Goal: Obtain resource: Obtain resource

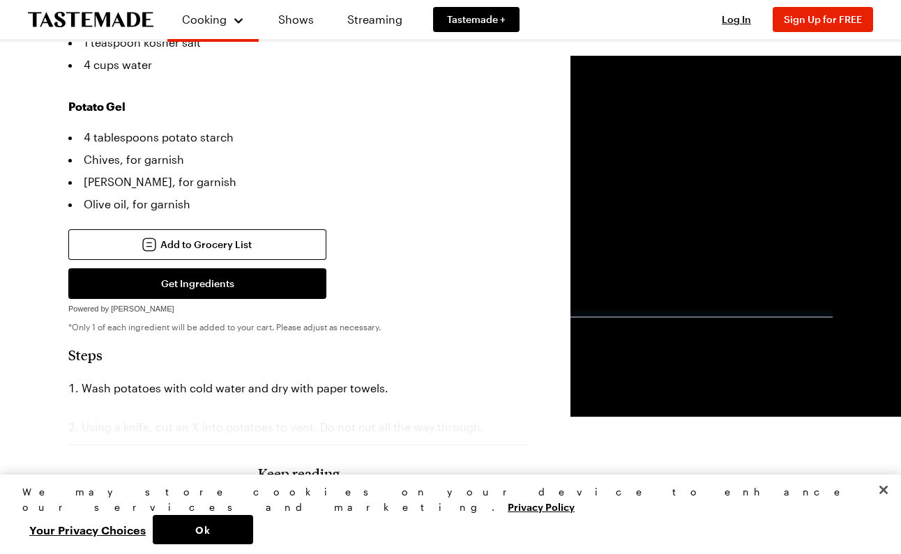
scroll to position [600, 0]
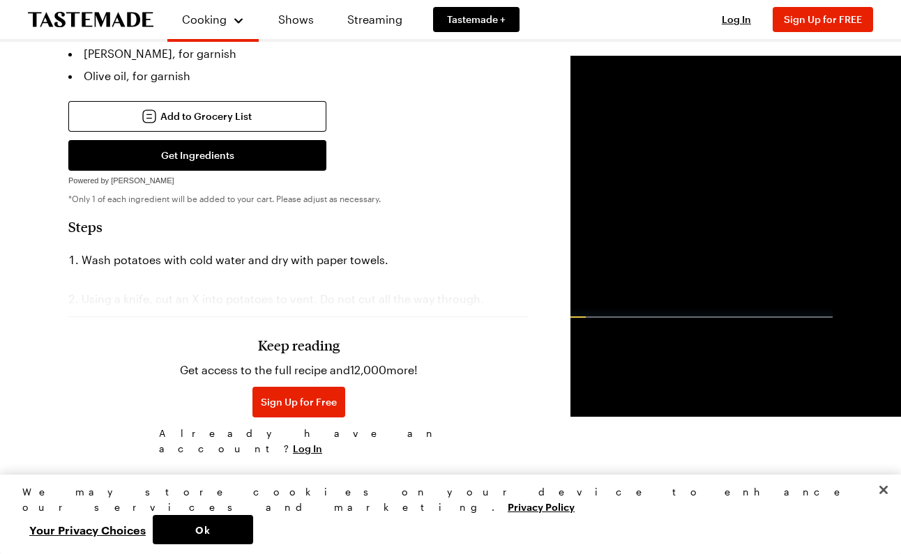
click at [190, 268] on div "Keep reading Get access to the full recipe and 12,000 more! Sign Up for Free Al…" at bounding box center [298, 365] width 460 height 195
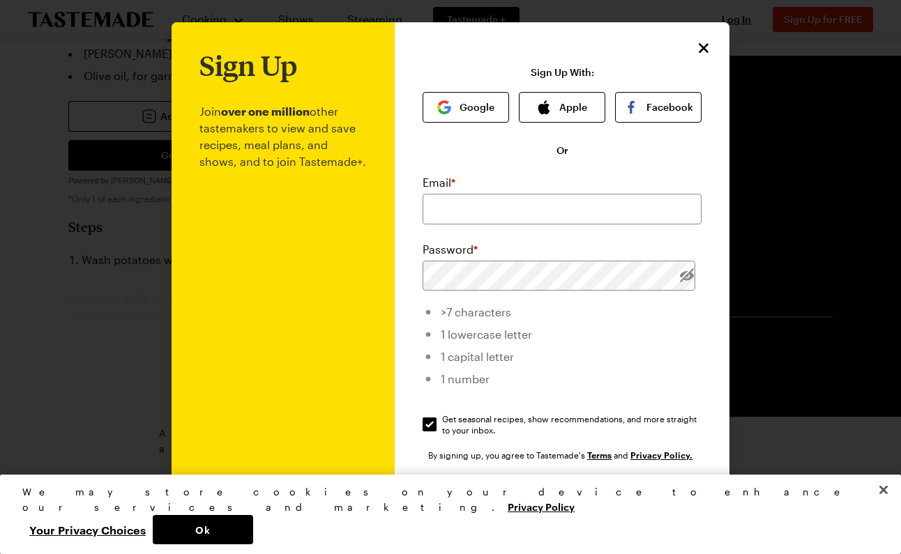
click at [705, 49] on icon "Close" at bounding box center [704, 48] width 10 height 10
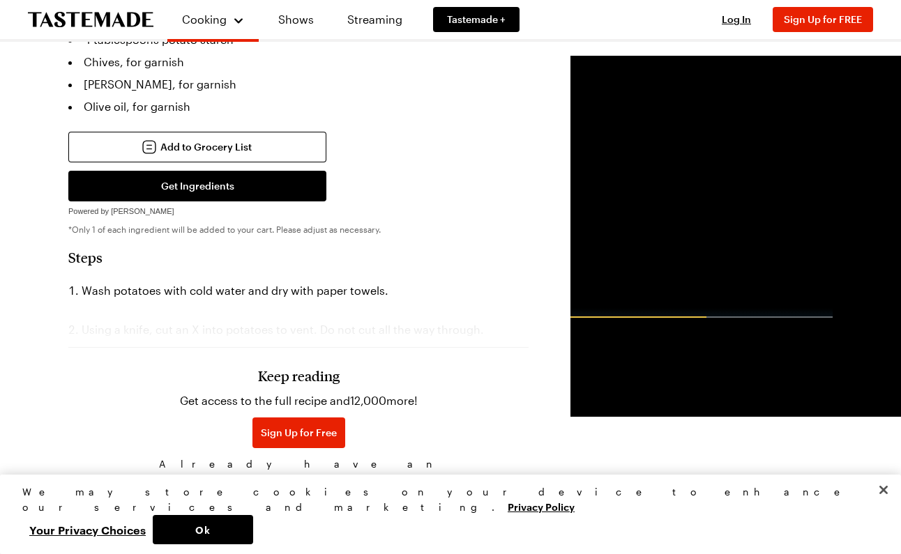
scroll to position [570, 0]
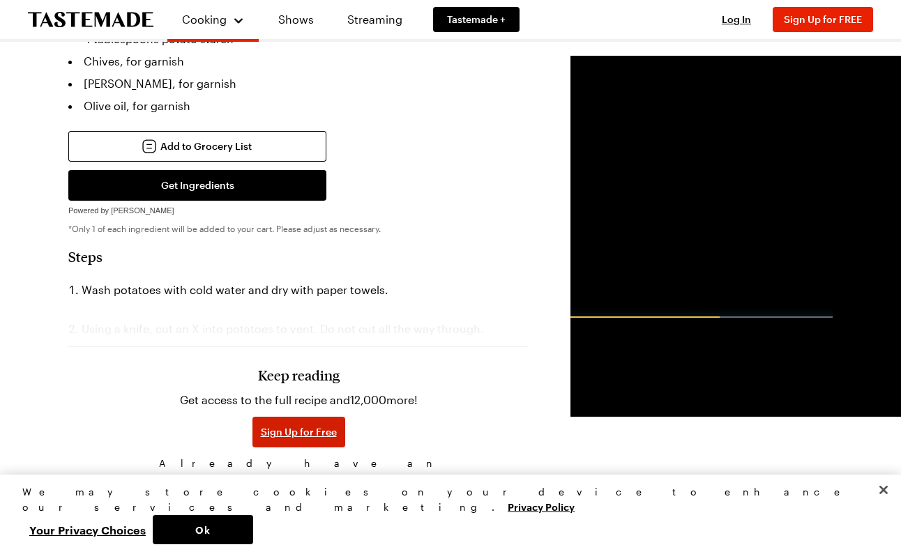
click at [261, 425] on span "Sign Up for Free" at bounding box center [299, 432] width 76 height 14
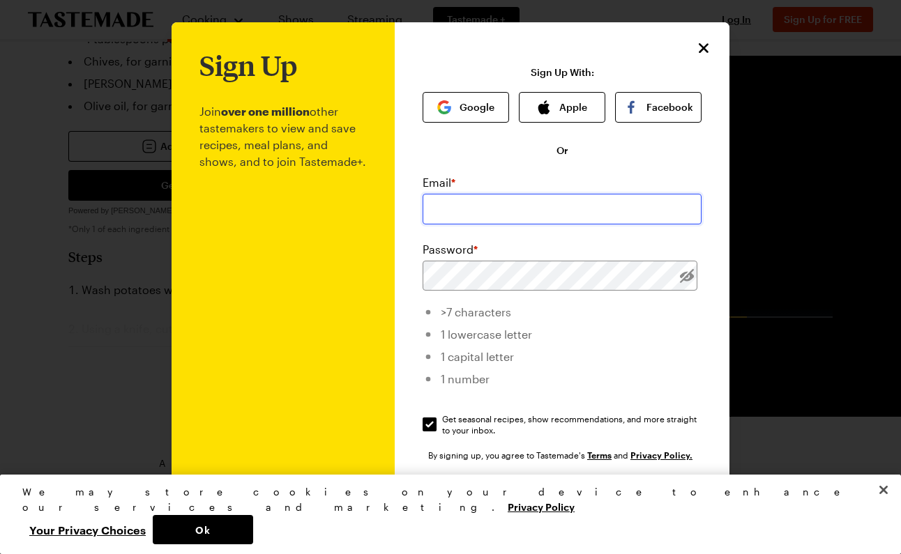
click at [514, 212] on input "email" at bounding box center [562, 209] width 279 height 31
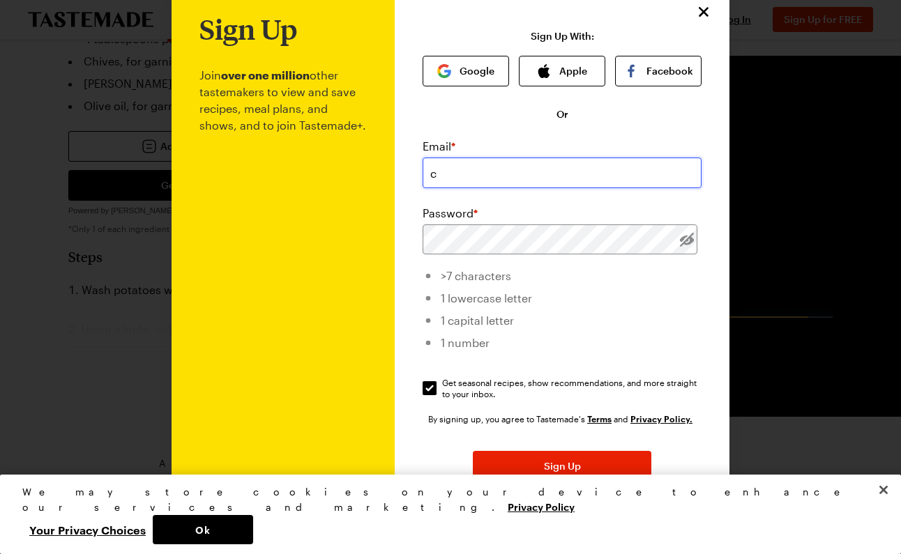
scroll to position [52, 0]
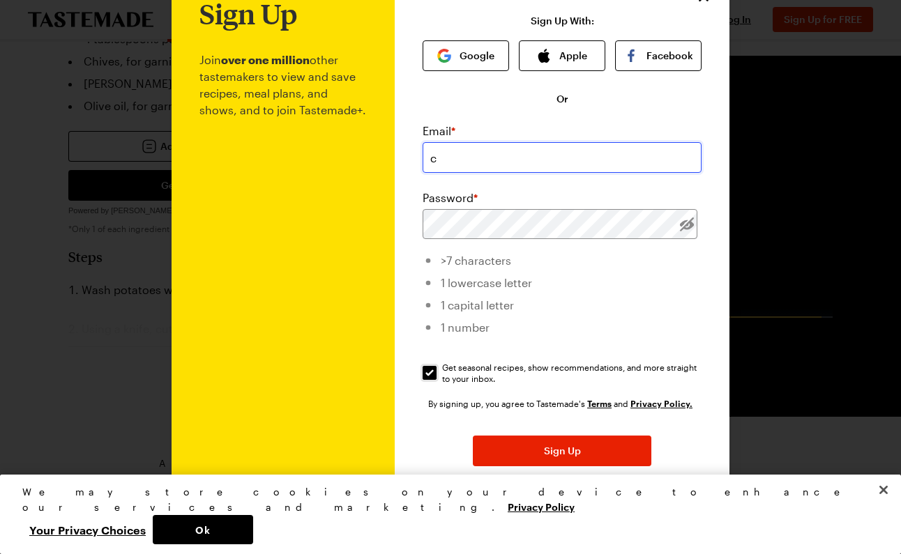
type input "c"
click at [428, 376] on input "Get seasonal recipes, show recommendations, and more straight to your inbox. Ge…" at bounding box center [430, 373] width 14 height 14
checkbox input "false"
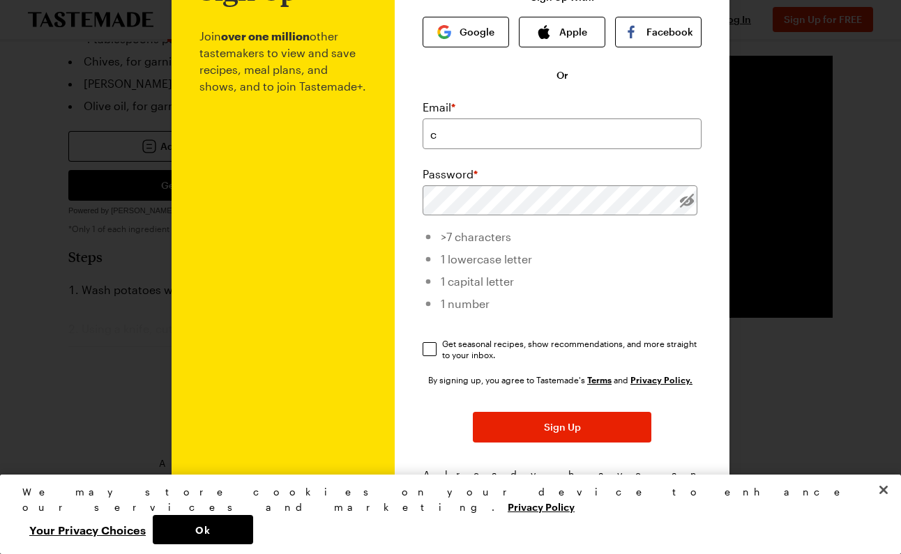
scroll to position [93, 0]
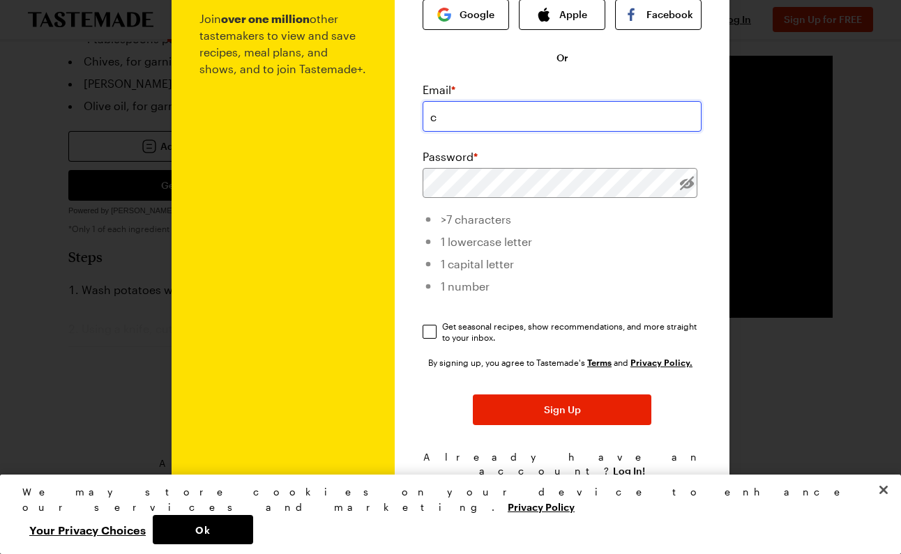
click at [451, 117] on input "c" at bounding box center [562, 116] width 279 height 31
type input "[EMAIL_ADDRESS][DOMAIN_NAME]"
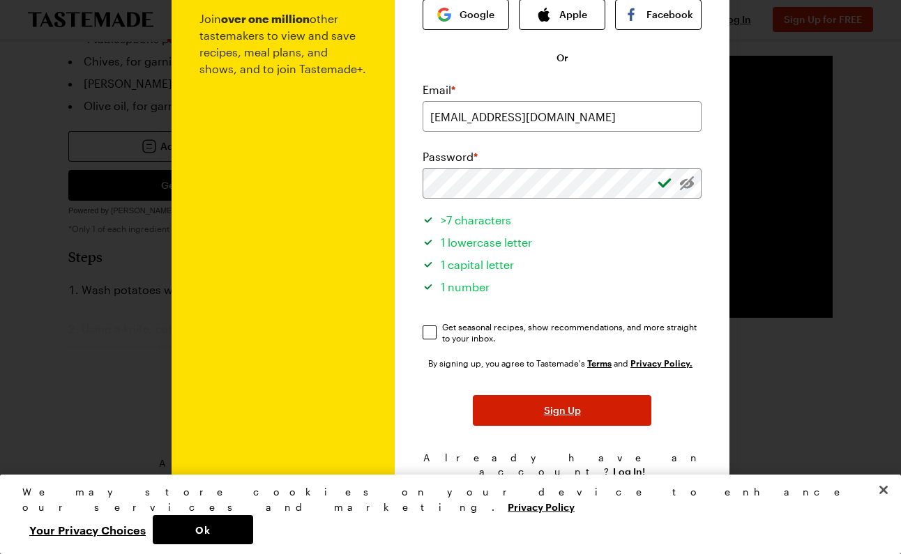
click at [578, 416] on span "Sign Up" at bounding box center [562, 411] width 37 height 14
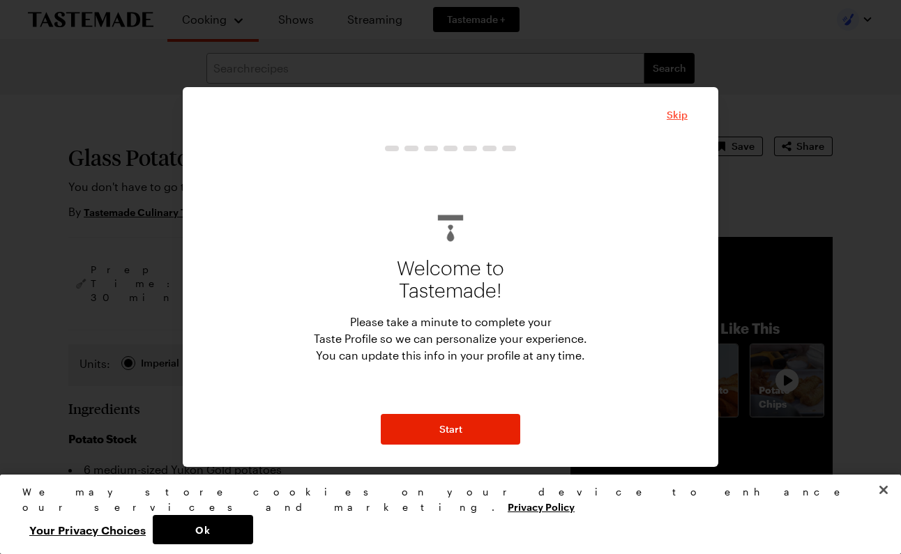
click at [676, 112] on span "Skip" at bounding box center [677, 115] width 21 height 14
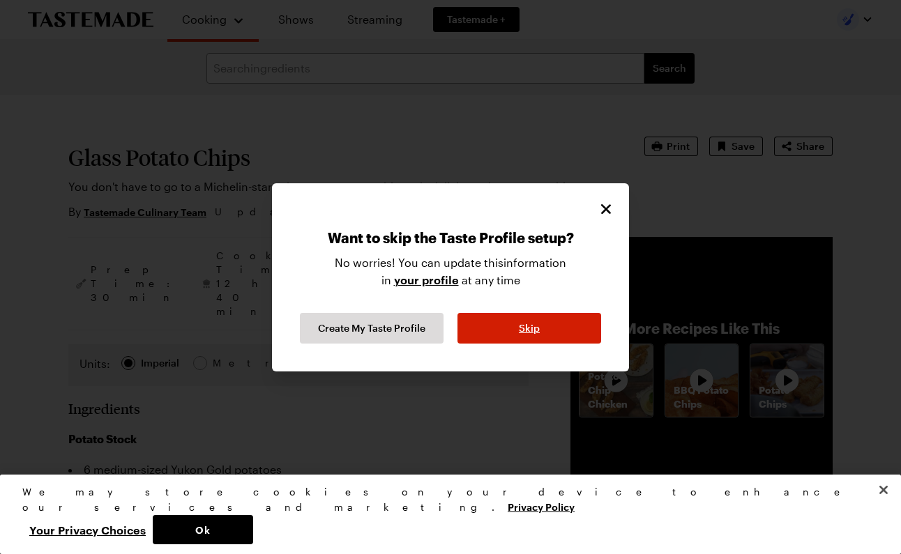
click at [471, 324] on button "Skip" at bounding box center [529, 328] width 144 height 31
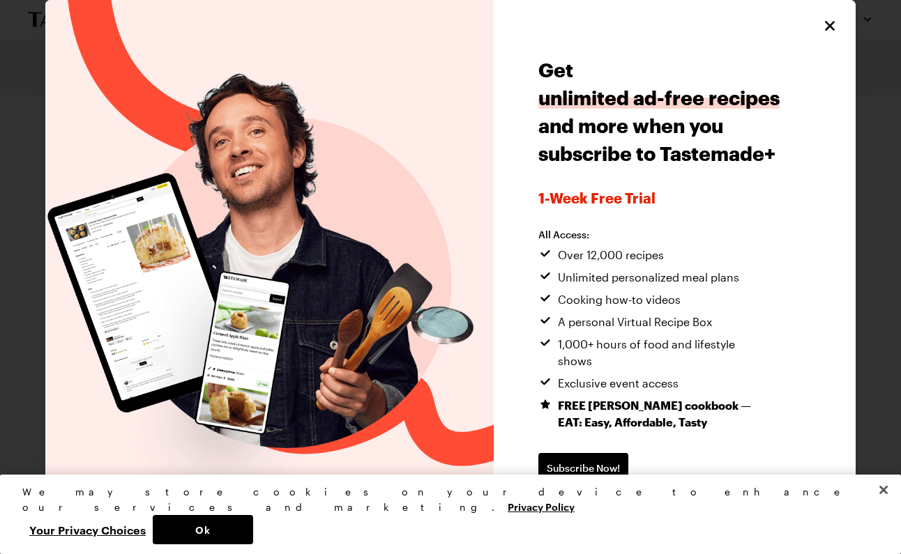
click at [832, 23] on icon "Close" at bounding box center [830, 26] width 10 height 10
type textarea "x"
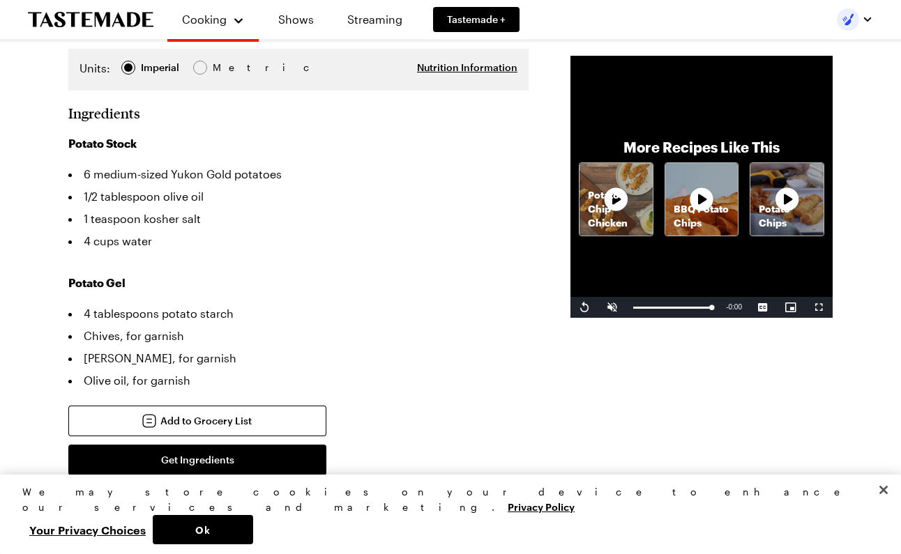
scroll to position [267, 0]
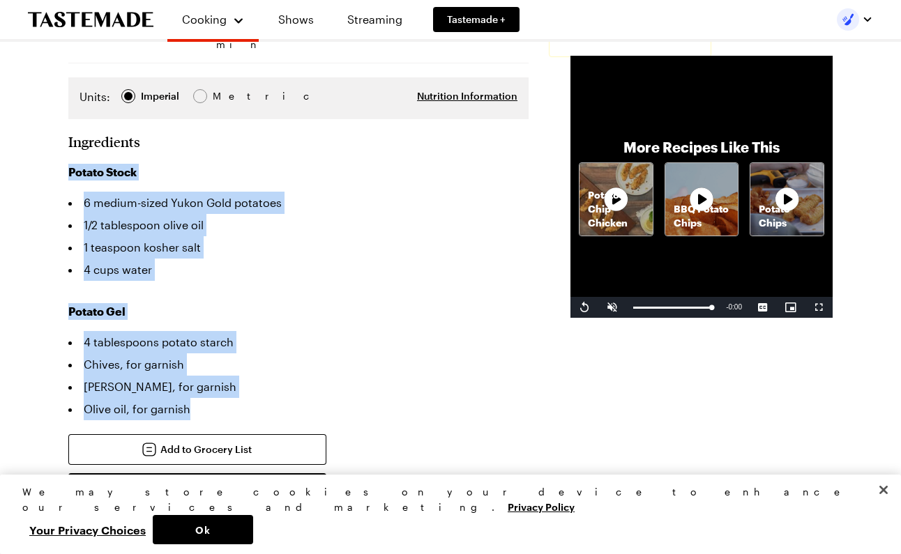
drag, startPoint x: 199, startPoint y: 382, endPoint x: 47, endPoint y: 143, distance: 283.8
copy div "Potato Stock 6 medium-sized Yukon Gold potatoes 1/2 tablespoon olive oil 1 teas…"
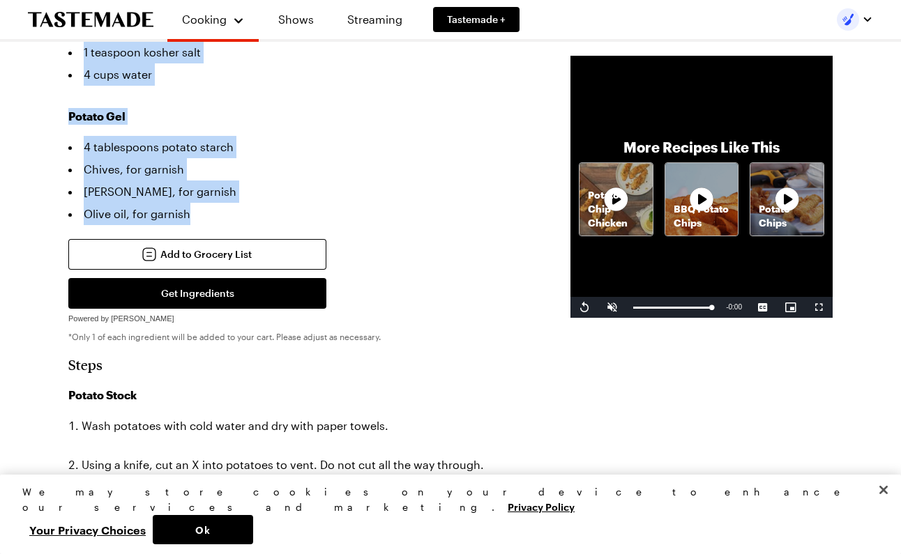
scroll to position [527, 0]
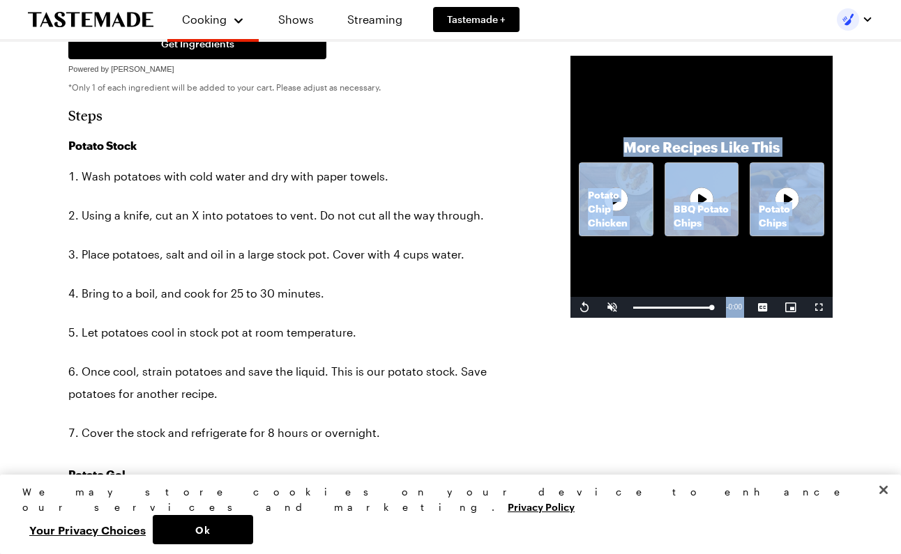
scroll to position [579, 0]
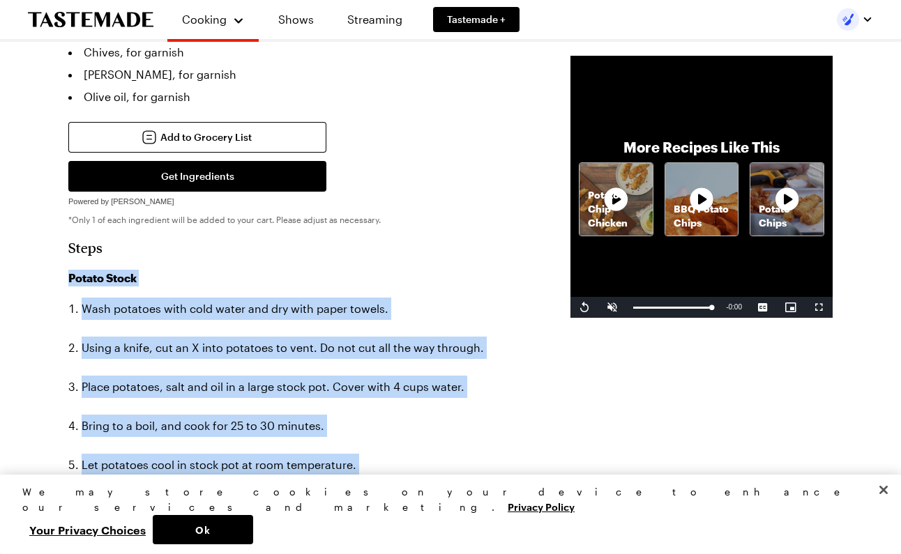
drag, startPoint x: 414, startPoint y: 324, endPoint x: 54, endPoint y: 246, distance: 368.1
copy div "Loremi Dolor Sita consecte adip elit seddo eiu tem inci utlab etdolo. Magna a e…"
click at [119, 18] on icon "To Tastemade Home Page" at bounding box center [91, 19] width 126 height 15
